Goal: Task Accomplishment & Management: Use online tool/utility

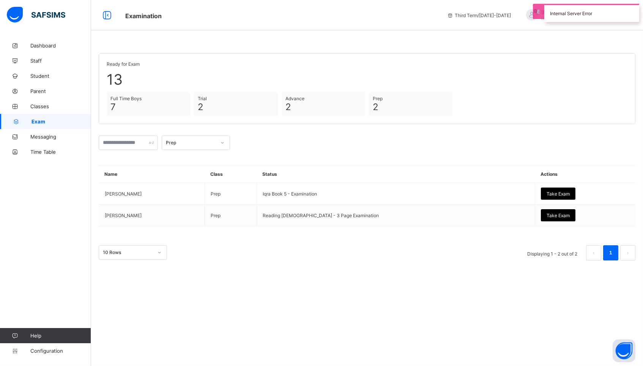
click at [209, 146] on div "Prep" at bounding box center [188, 142] width 53 height 11
click at [197, 195] on div "Full Time Boys" at bounding box center [196, 195] width 68 height 12
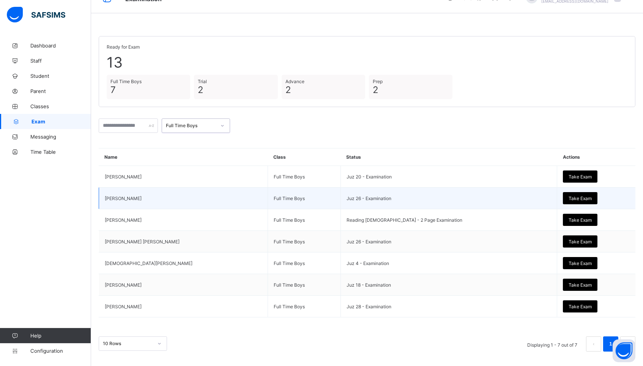
scroll to position [17, 0]
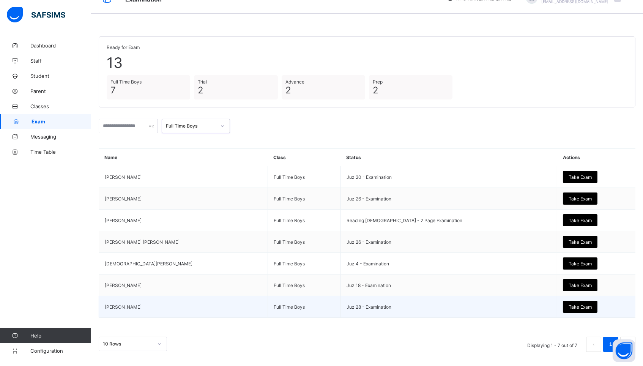
click at [569, 307] on span "Take Exam" at bounding box center [580, 307] width 23 height 6
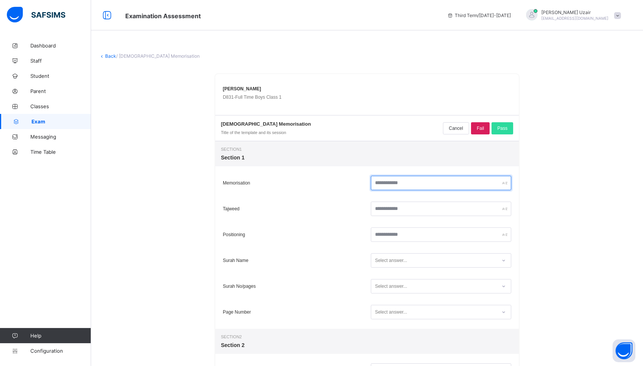
click at [406, 183] on input "text" at bounding box center [441, 183] width 140 height 14
type input "**"
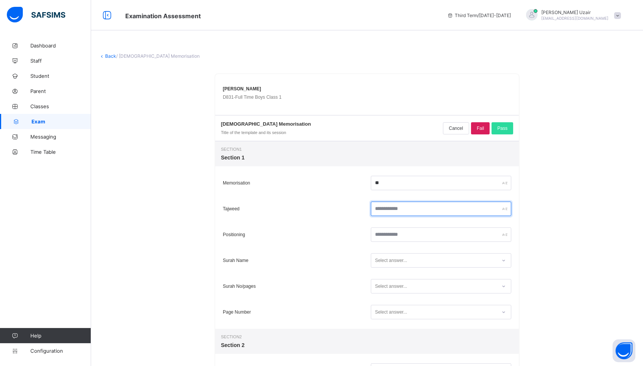
click at [408, 208] on input "text" at bounding box center [441, 209] width 140 height 14
type input "*"
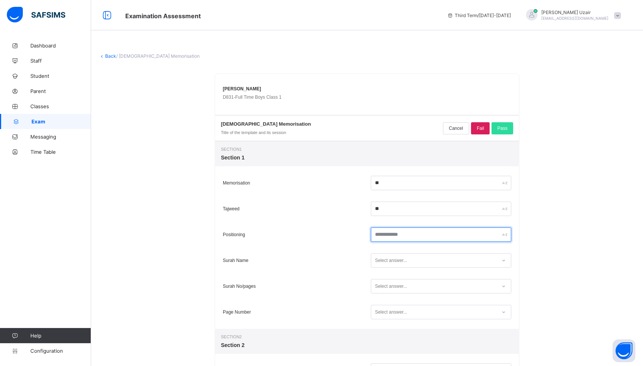
click at [405, 239] on input "text" at bounding box center [441, 234] width 140 height 14
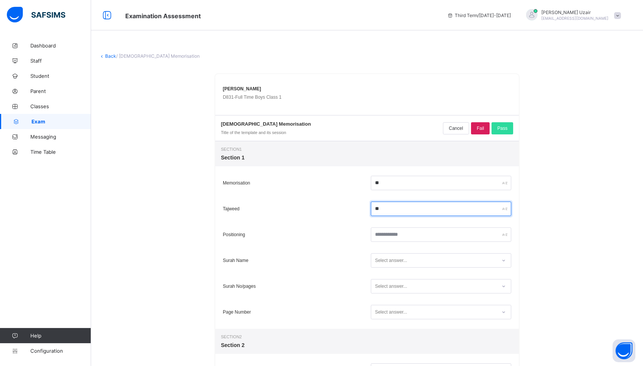
click at [381, 210] on input "**" at bounding box center [441, 209] width 140 height 14
type input "**"
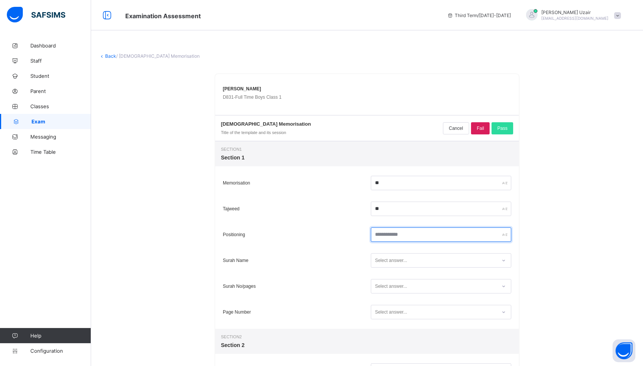
click at [394, 236] on input "text" at bounding box center [441, 234] width 140 height 14
type input "**"
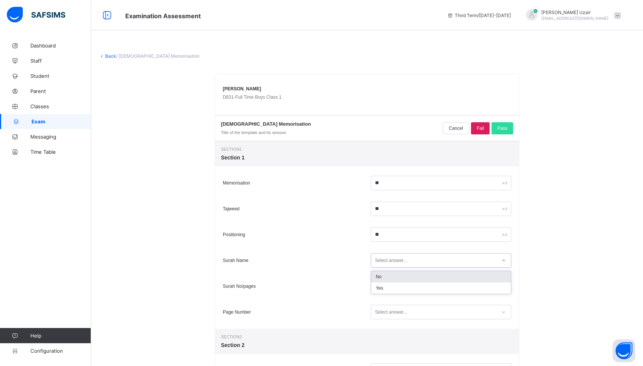
click at [396, 258] on div "Select answer..." at bounding box center [391, 260] width 32 height 14
click at [391, 287] on div "Yes" at bounding box center [441, 287] width 140 height 11
click at [391, 287] on div "Select answer..." at bounding box center [391, 286] width 32 height 14
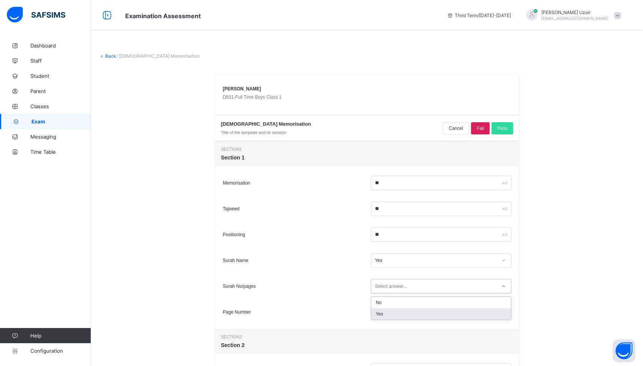
click at [386, 318] on div "Yes" at bounding box center [441, 313] width 140 height 11
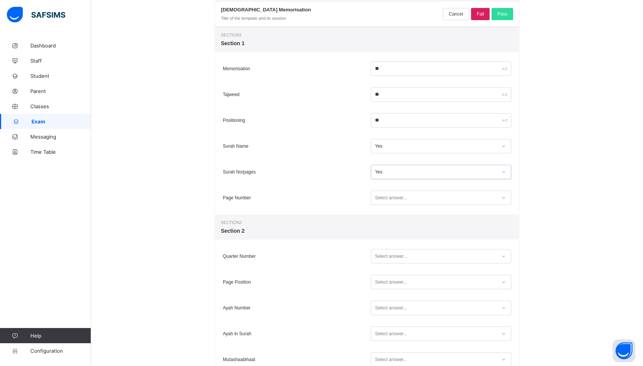
scroll to position [117, 0]
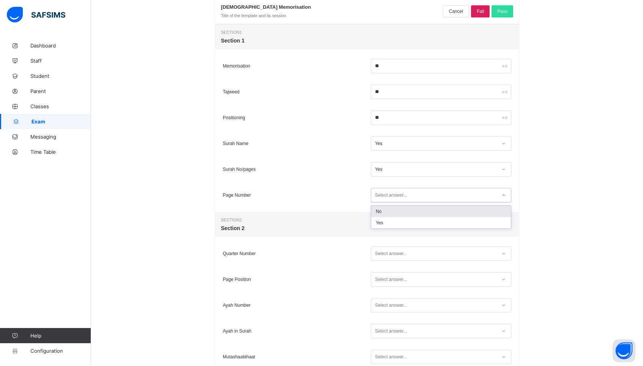
click at [386, 199] on div "Select answer..." at bounding box center [391, 195] width 32 height 14
click at [383, 224] on div "Yes" at bounding box center [441, 222] width 140 height 11
click at [384, 252] on div "Select answer..." at bounding box center [391, 253] width 32 height 14
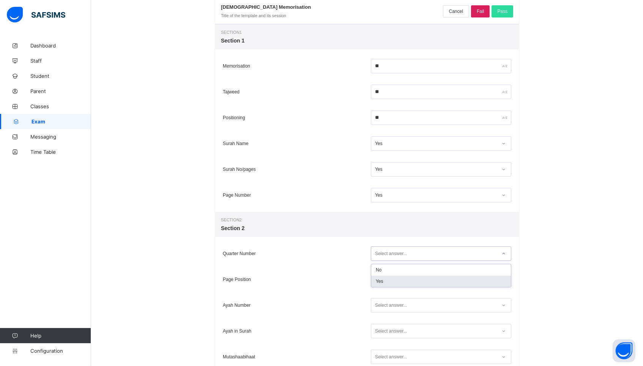
click at [384, 278] on div "Yes" at bounding box center [441, 281] width 140 height 11
click at [384, 278] on div "Select answer..." at bounding box center [391, 279] width 32 height 14
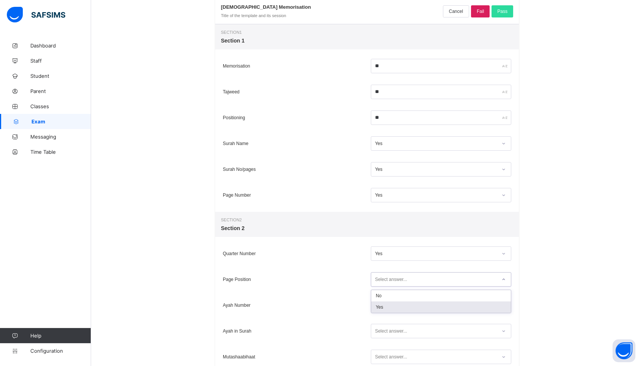
click at [386, 304] on div "Yes" at bounding box center [441, 306] width 140 height 11
click at [386, 304] on div "Select answer..." at bounding box center [391, 305] width 32 height 14
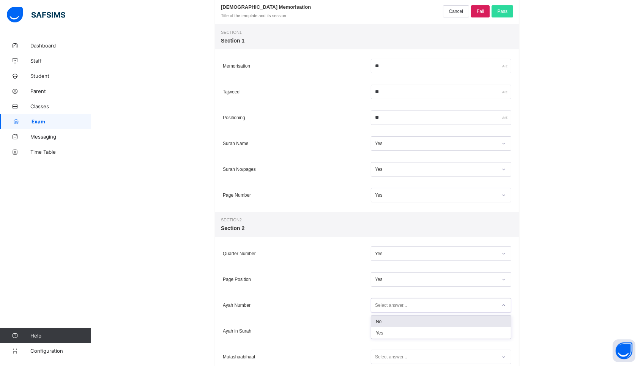
click at [386, 321] on div "No" at bounding box center [441, 321] width 140 height 11
click at [386, 306] on div "No" at bounding box center [436, 304] width 122 height 5
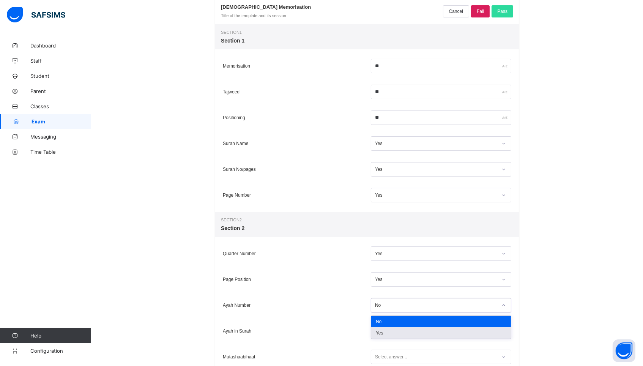
click at [386, 332] on div "Yes" at bounding box center [441, 332] width 140 height 11
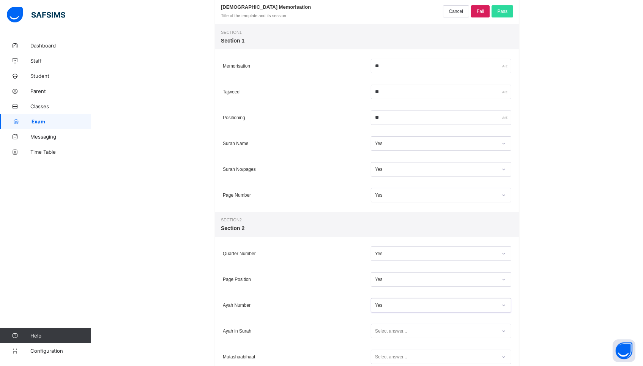
click at [386, 332] on div "Select answer..." at bounding box center [391, 331] width 32 height 14
click at [386, 356] on div "Yes" at bounding box center [441, 358] width 140 height 11
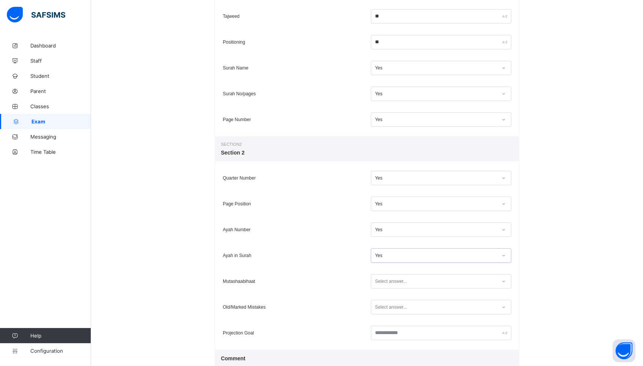
scroll to position [195, 0]
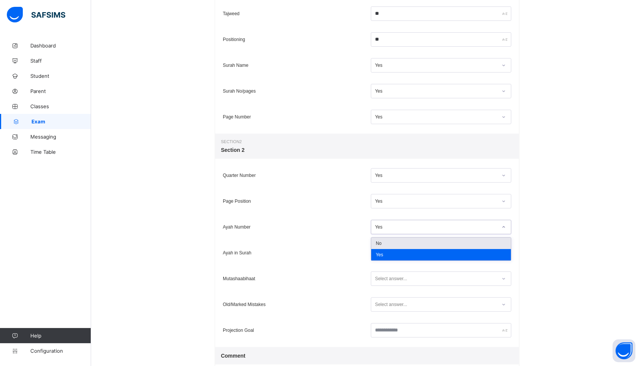
click at [388, 227] on div "Yes" at bounding box center [436, 226] width 122 height 5
click at [384, 242] on div "No" at bounding box center [441, 243] width 140 height 11
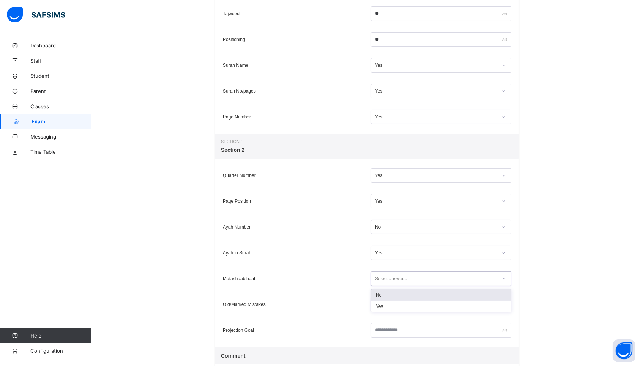
click at [386, 277] on div "Select answer..." at bounding box center [391, 278] width 32 height 14
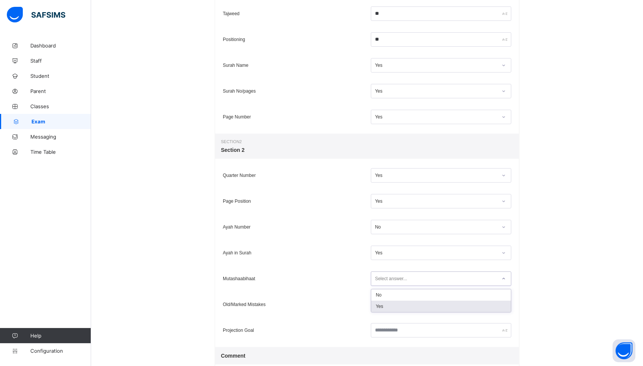
click at [385, 304] on div "Yes" at bounding box center [441, 306] width 140 height 11
click at [385, 304] on div "Select answer..." at bounding box center [391, 304] width 32 height 14
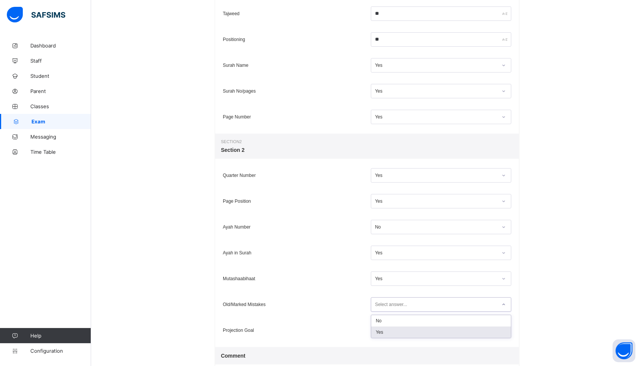
click at [384, 327] on div "Yes" at bounding box center [441, 331] width 140 height 11
click at [384, 327] on input "text" at bounding box center [441, 330] width 140 height 14
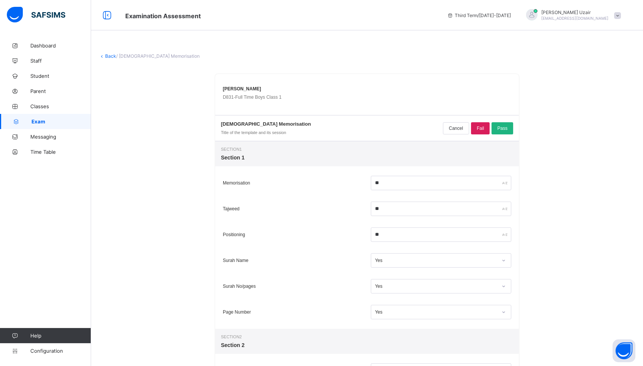
scroll to position [0, 0]
type input "*****"
click at [498, 126] on span "Pass" at bounding box center [502, 128] width 10 height 5
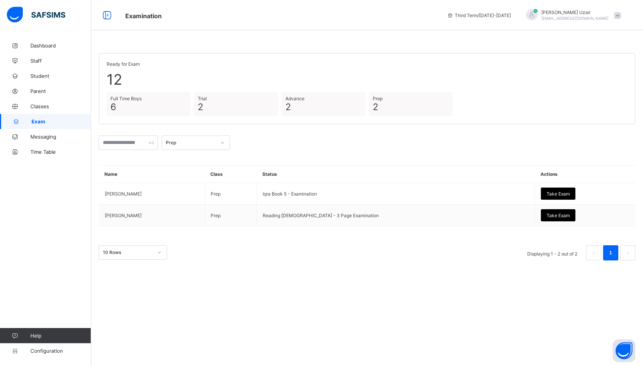
click at [208, 140] on div "Prep" at bounding box center [191, 143] width 50 height 6
click at [196, 194] on div "Full Time Boys" at bounding box center [196, 195] width 68 height 12
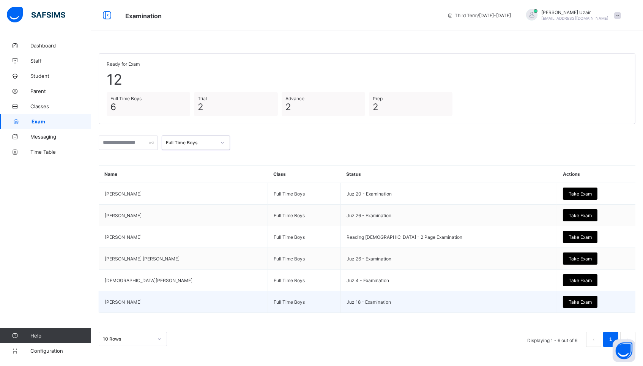
click at [569, 303] on span "Take Exam" at bounding box center [580, 302] width 23 height 6
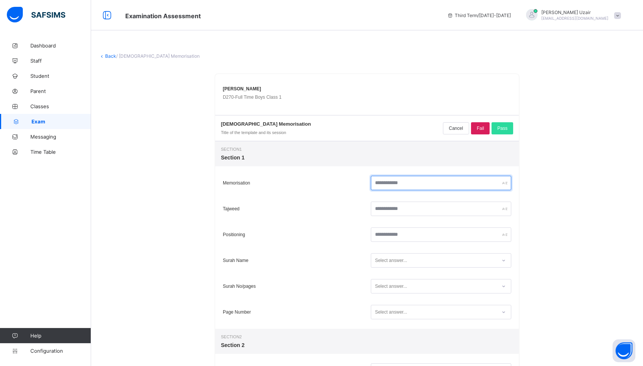
click at [397, 180] on input "text" at bounding box center [441, 183] width 140 height 14
type input "**"
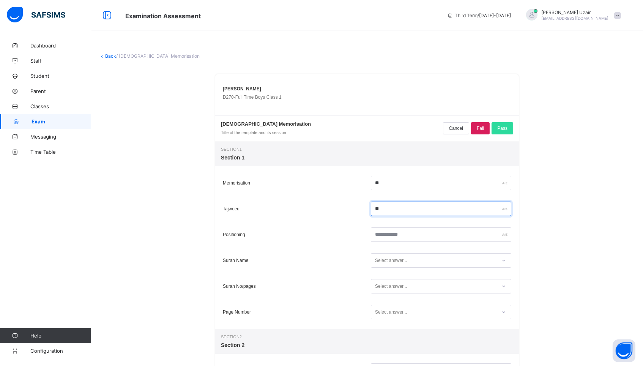
type input "**"
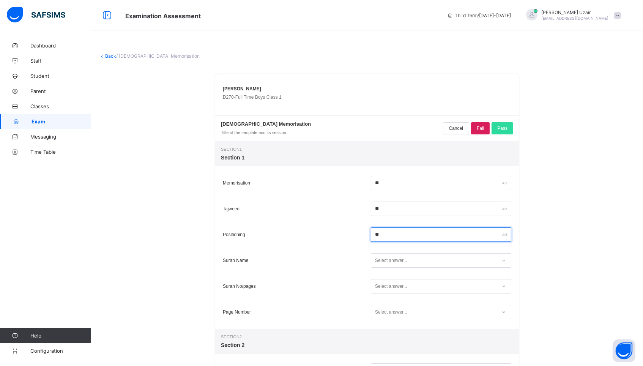
type input "**"
click at [391, 262] on div "Select answer..." at bounding box center [391, 260] width 32 height 14
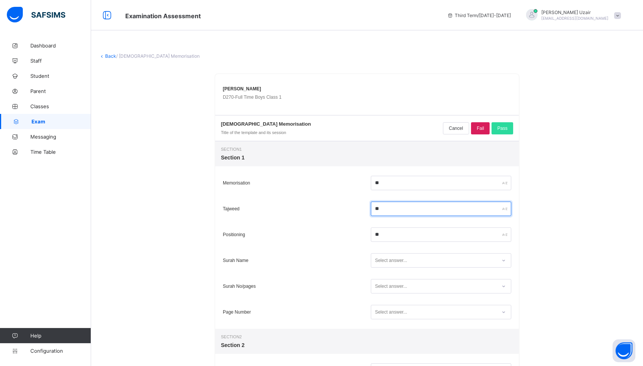
click at [379, 212] on input "**" at bounding box center [441, 209] width 140 height 14
type input "**"
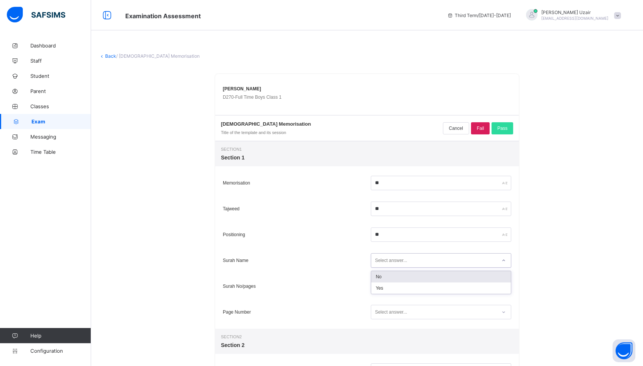
click at [390, 257] on div "Select answer..." at bounding box center [391, 260] width 32 height 14
click at [384, 288] on div "Yes" at bounding box center [441, 287] width 140 height 11
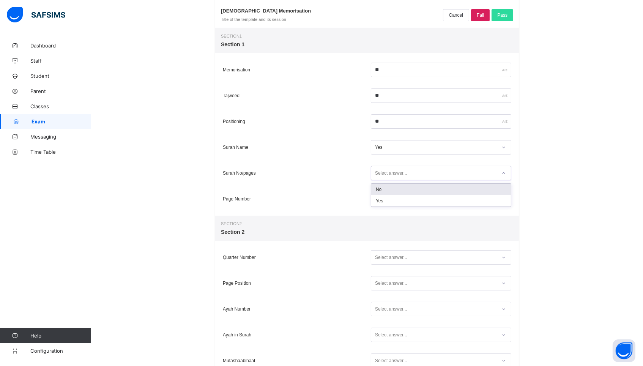
click at [386, 172] on div "Select answer..." at bounding box center [391, 173] width 32 height 14
click at [386, 205] on div "Yes" at bounding box center [441, 200] width 140 height 11
click at [386, 202] on div "Select answer..." at bounding box center [391, 199] width 32 height 14
click at [386, 224] on div "Yes" at bounding box center [441, 226] width 140 height 11
click at [386, 257] on div "Select answer..." at bounding box center [391, 257] width 32 height 14
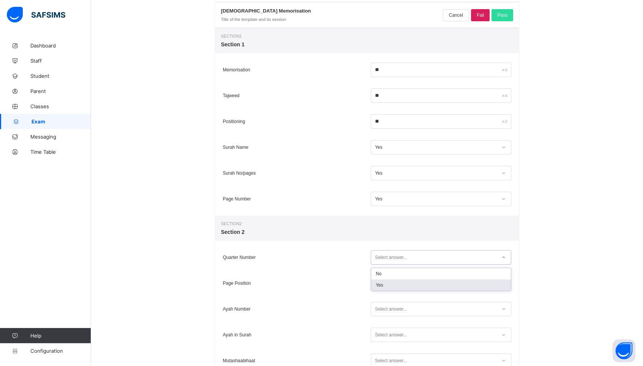
click at [383, 284] on div "Yes" at bounding box center [441, 284] width 140 height 11
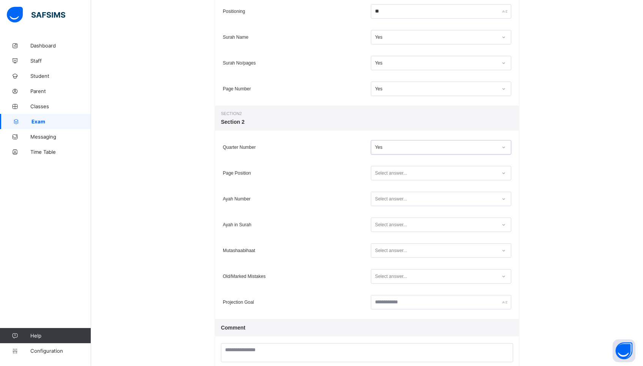
scroll to position [224, 0]
click at [381, 178] on div "Select answer..." at bounding box center [441, 172] width 140 height 14
click at [378, 206] on div "Select answer..." at bounding box center [441, 198] width 144 height 18
click at [388, 171] on div "Select answer..." at bounding box center [391, 172] width 32 height 14
click at [386, 200] on div "Yes" at bounding box center [441, 199] width 140 height 11
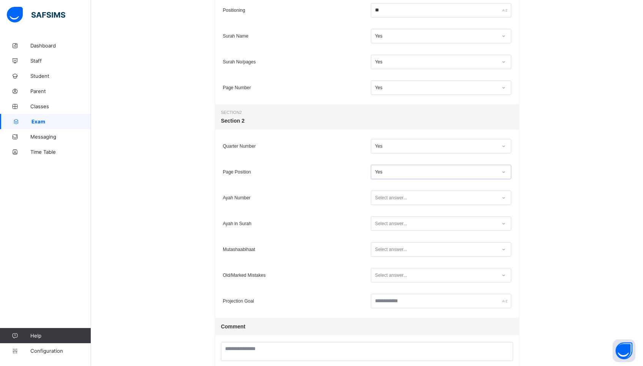
click at [386, 200] on div "Select answer..." at bounding box center [391, 198] width 32 height 14
click at [385, 223] on div "Yes" at bounding box center [441, 225] width 140 height 11
click at [385, 223] on div "Select answer..." at bounding box center [391, 223] width 32 height 14
click at [384, 250] on div "Yes" at bounding box center [441, 251] width 140 height 11
click at [384, 252] on div "Select answer..." at bounding box center [391, 249] width 32 height 14
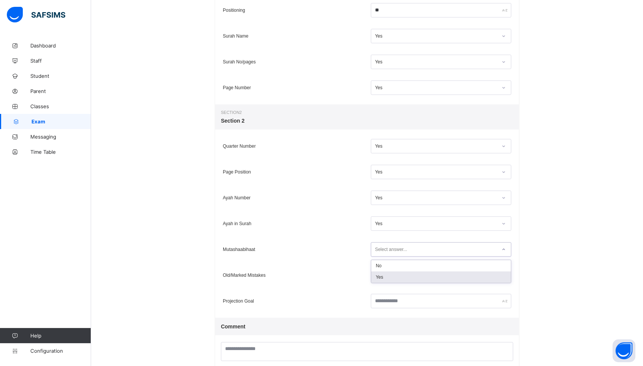
click at [384, 274] on div "Yes" at bounding box center [441, 276] width 140 height 11
click at [384, 274] on div "Select answer..." at bounding box center [391, 275] width 32 height 14
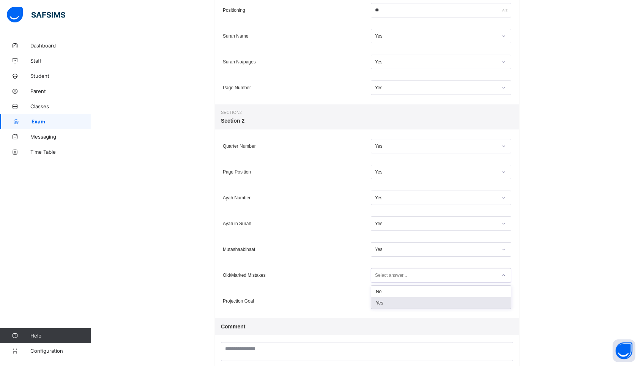
click at [384, 306] on div "Yes" at bounding box center [441, 302] width 140 height 11
click at [388, 304] on input "text" at bounding box center [441, 301] width 140 height 14
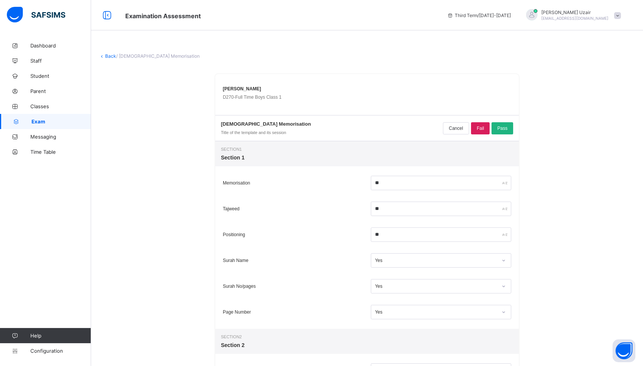
scroll to position [0, 0]
type input "*****"
click at [496, 128] on div "Pass" at bounding box center [502, 128] width 22 height 12
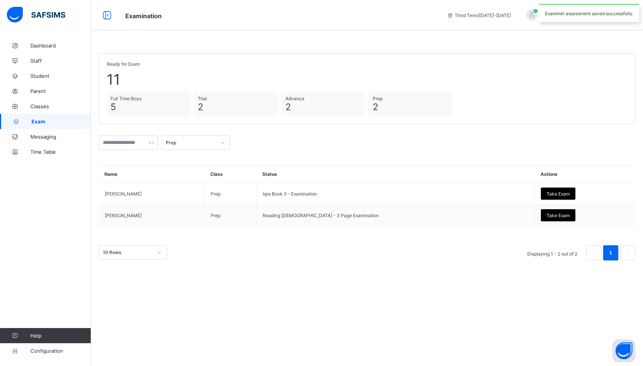
click at [216, 140] on div "Prep" at bounding box center [191, 143] width 50 height 6
click at [194, 191] on div "Full Time Boys" at bounding box center [196, 195] width 68 height 12
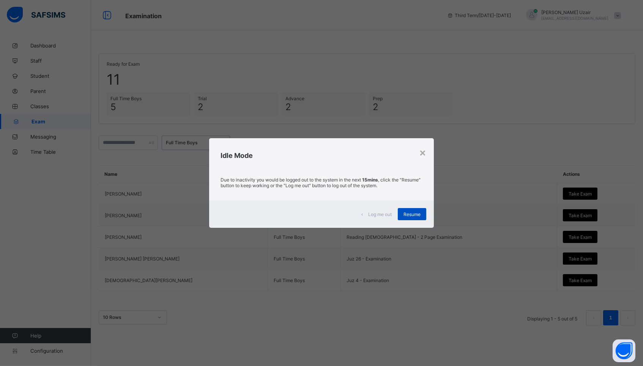
click at [413, 219] on div "Resume" at bounding box center [412, 214] width 28 height 12
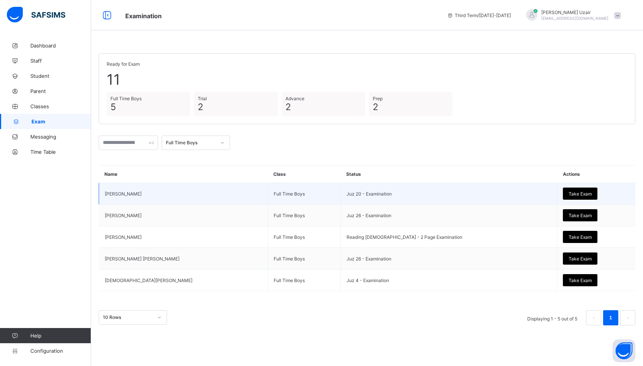
click at [563, 193] on div "Take Exam" at bounding box center [580, 193] width 35 height 12
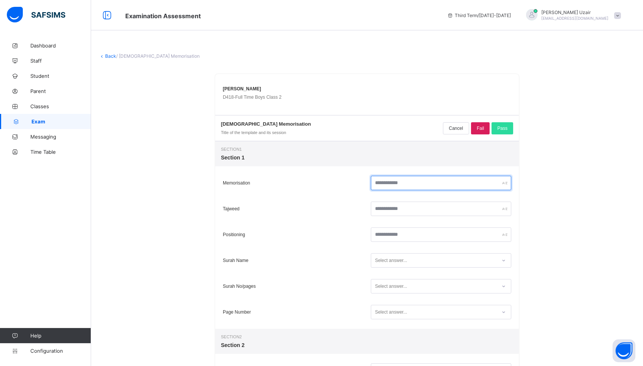
click at [391, 181] on input "text" at bounding box center [441, 183] width 140 height 14
type input "**"
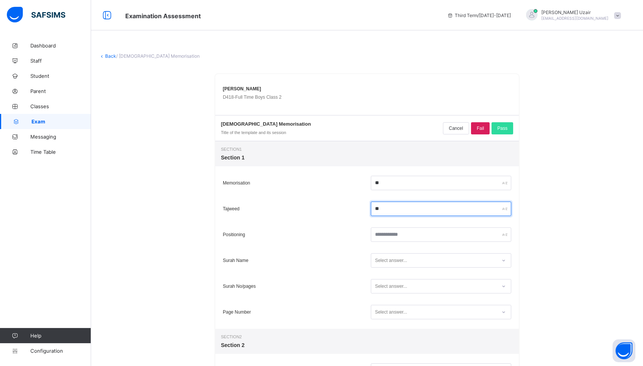
type input "**"
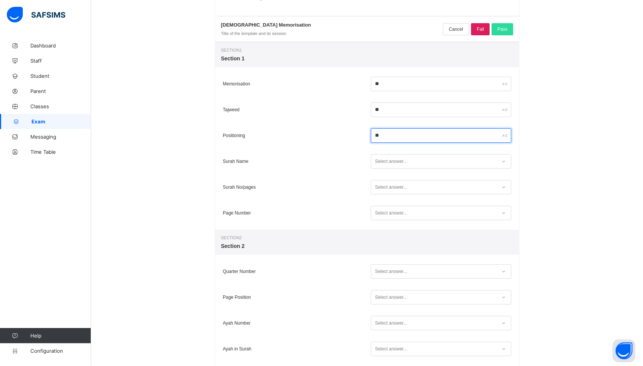
scroll to position [106, 0]
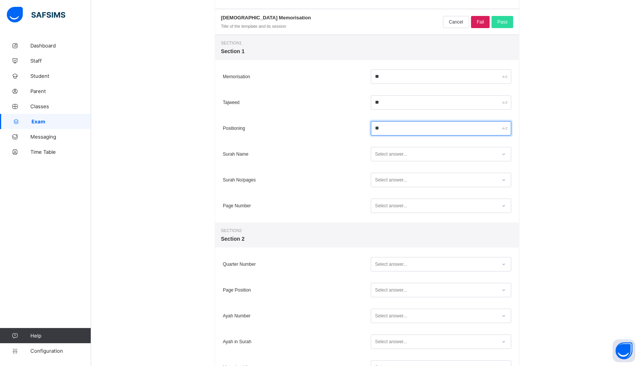
type input "**"
click at [405, 154] on div "Select answer..." at bounding box center [391, 154] width 32 height 14
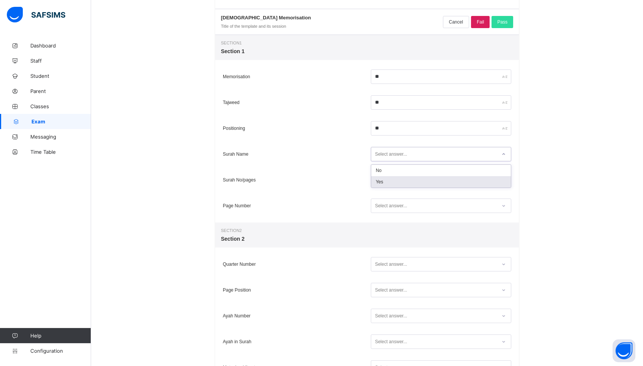
click at [394, 178] on div "Yes" at bounding box center [441, 181] width 140 height 11
click at [394, 179] on div "Select answer..." at bounding box center [391, 180] width 32 height 14
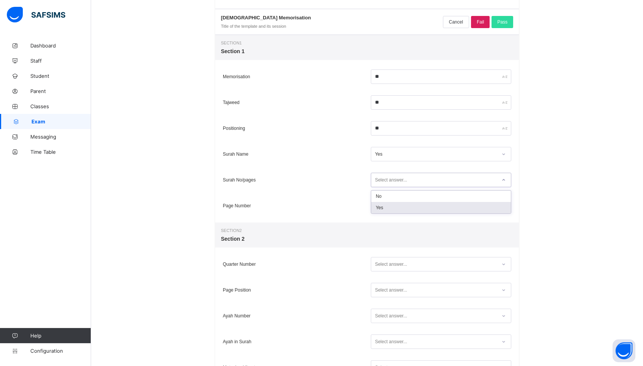
click at [391, 206] on div "Yes" at bounding box center [441, 207] width 140 height 11
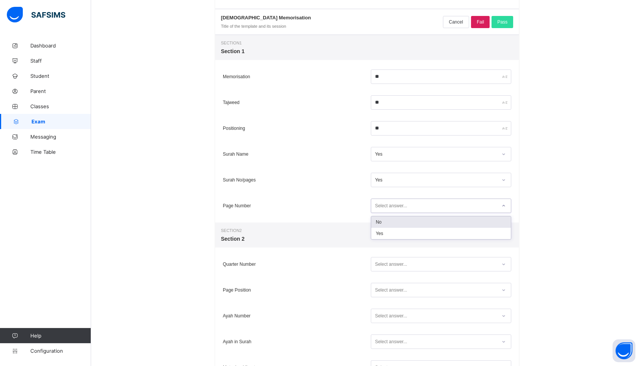
click at [391, 206] on div "Select answer..." at bounding box center [391, 205] width 32 height 14
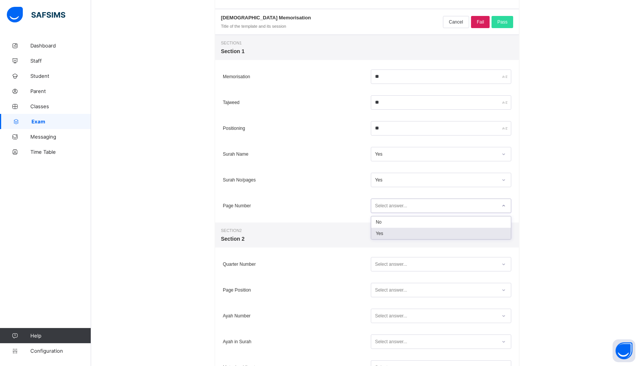
click at [385, 233] on div "Yes" at bounding box center [441, 233] width 140 height 11
click at [384, 263] on div "Select answer..." at bounding box center [391, 264] width 32 height 14
click at [382, 292] on div "Yes" at bounding box center [441, 291] width 140 height 11
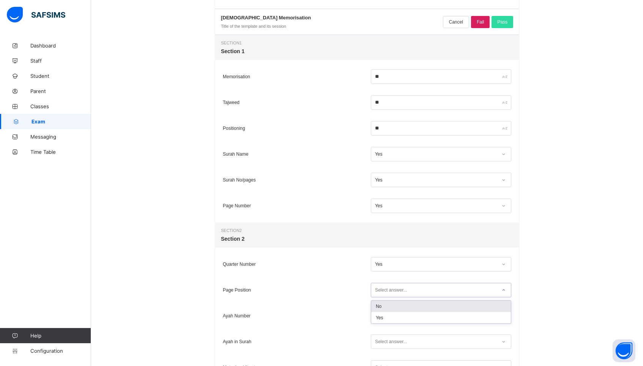
click at [382, 292] on div "Select answer..." at bounding box center [391, 290] width 32 height 14
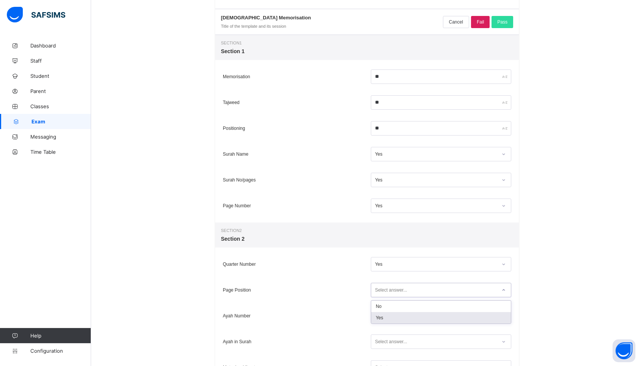
click at [380, 313] on div "Yes" at bounding box center [441, 317] width 140 height 11
click at [380, 313] on div "Select answer..." at bounding box center [391, 316] width 32 height 14
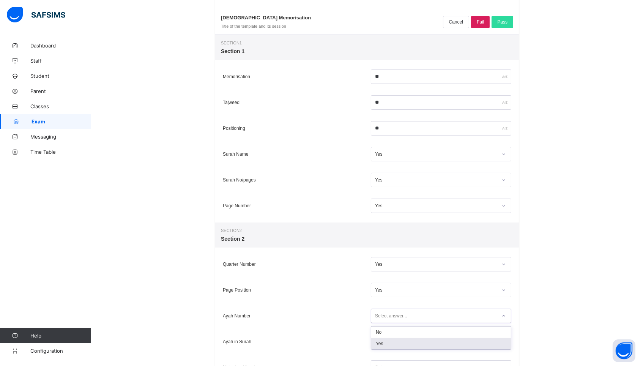
click at [381, 343] on div "Yes" at bounding box center [441, 343] width 140 height 11
click at [381, 342] on div "Ayah in Surah option No focused, 1 of 2. 2 results available. Use Up and Down t…" at bounding box center [367, 342] width 304 height 26
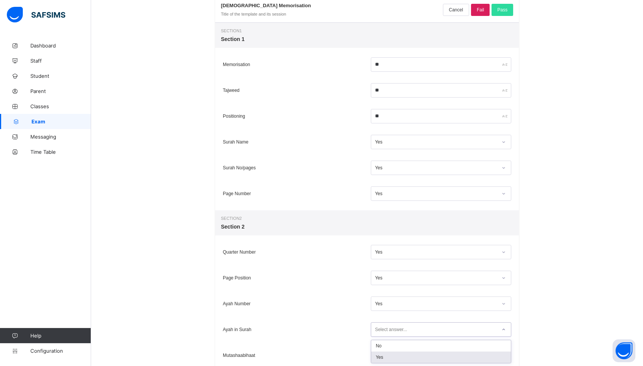
click at [381, 356] on div "Yes" at bounding box center [441, 356] width 140 height 11
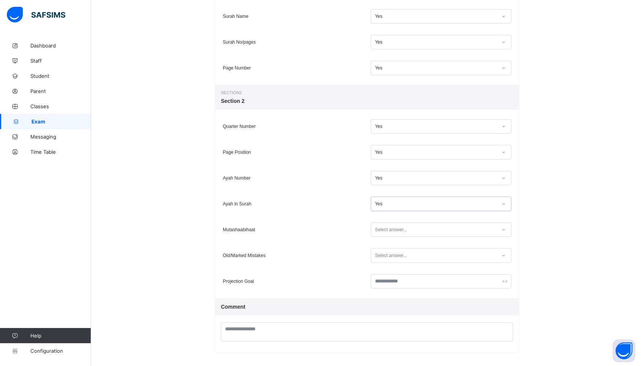
scroll to position [244, 0]
click at [391, 233] on div "Select answer..." at bounding box center [391, 230] width 32 height 14
click at [387, 252] on div "Yes" at bounding box center [441, 257] width 140 height 11
click at [387, 256] on div "Select answer..." at bounding box center [391, 256] width 32 height 14
click at [384, 285] on div "Yes" at bounding box center [441, 283] width 140 height 11
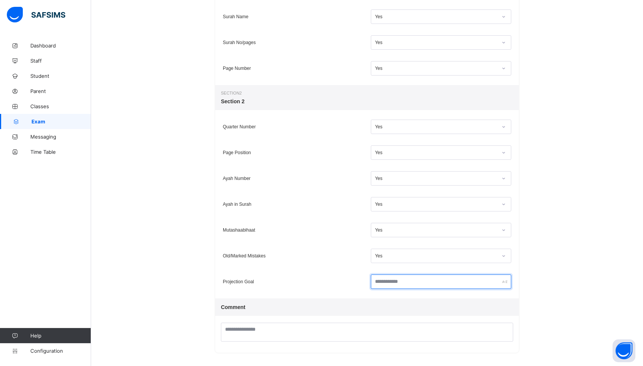
click at [391, 281] on input "text" at bounding box center [441, 281] width 140 height 14
type input "*"
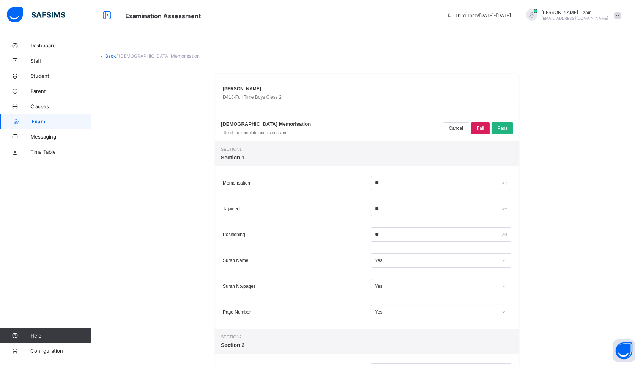
scroll to position [0, 0]
type input "*****"
click at [500, 133] on div "Pass" at bounding box center [502, 128] width 22 height 12
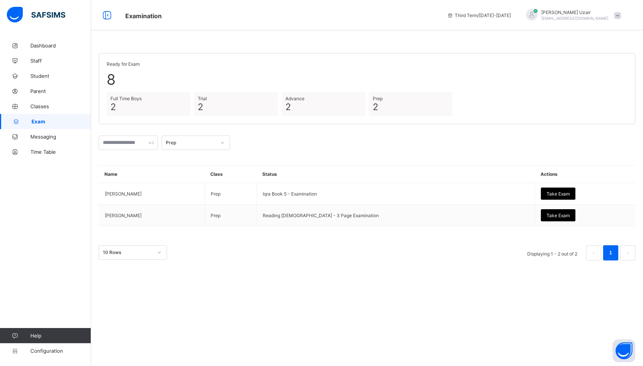
click at [225, 141] on icon at bounding box center [222, 143] width 5 height 8
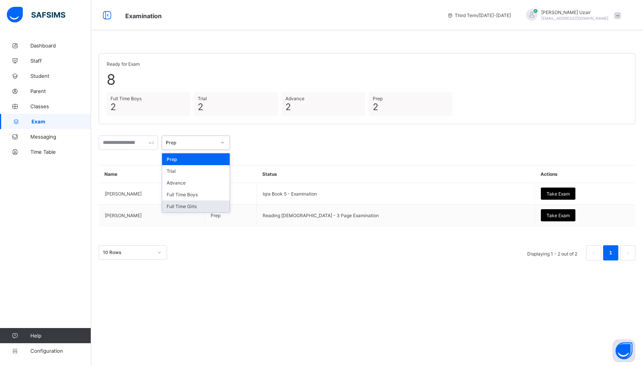
click at [211, 202] on div "Full Time Girls" at bounding box center [196, 206] width 68 height 12
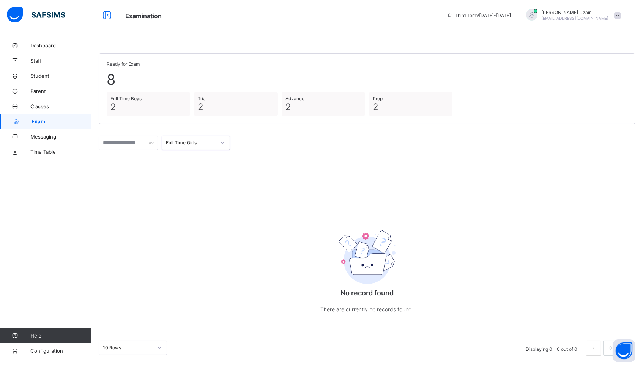
click at [209, 139] on div "Full Time Girls" at bounding box center [188, 142] width 53 height 11
click at [202, 191] on div "Full Time Boys" at bounding box center [196, 195] width 68 height 12
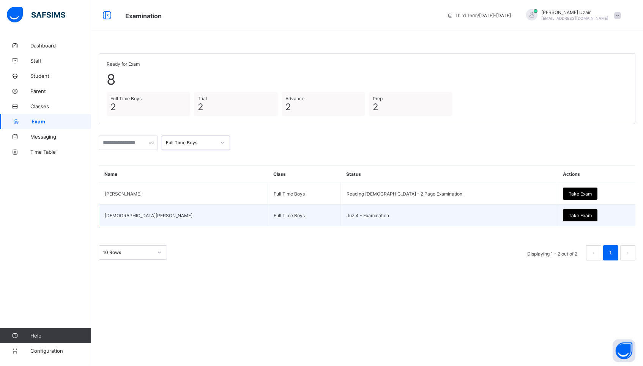
click at [563, 219] on div "Take Exam" at bounding box center [580, 215] width 35 height 12
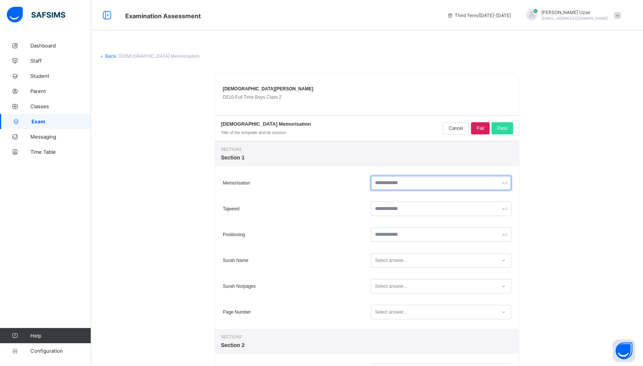
click at [422, 183] on input "text" at bounding box center [441, 183] width 140 height 14
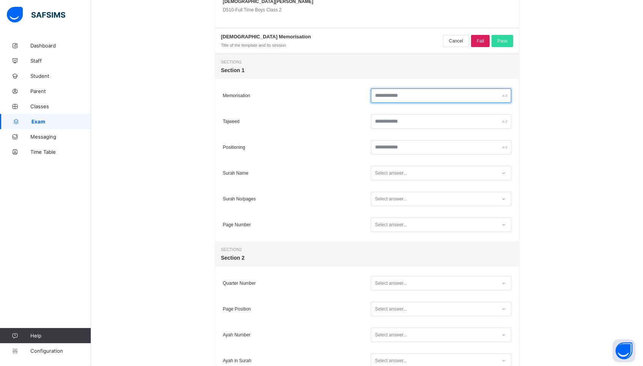
scroll to position [118, 0]
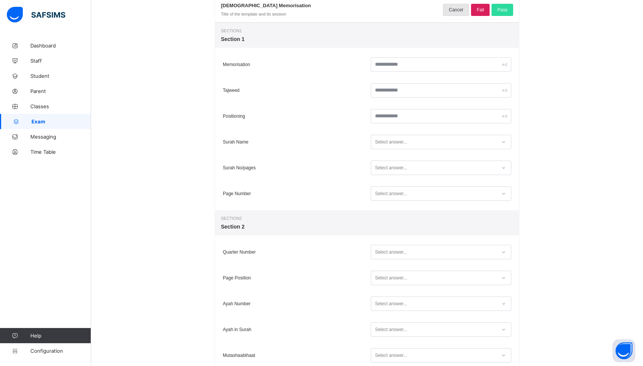
click at [452, 5] on div "Cancel" at bounding box center [456, 10] width 26 height 12
